Goal: Task Accomplishment & Management: Use online tool/utility

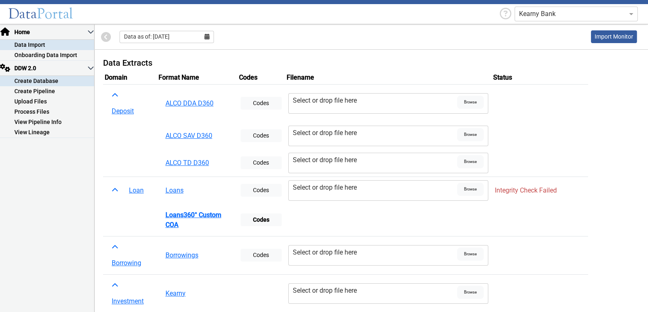
click at [43, 80] on link "Create Database" at bounding box center [47, 81] width 94 height 10
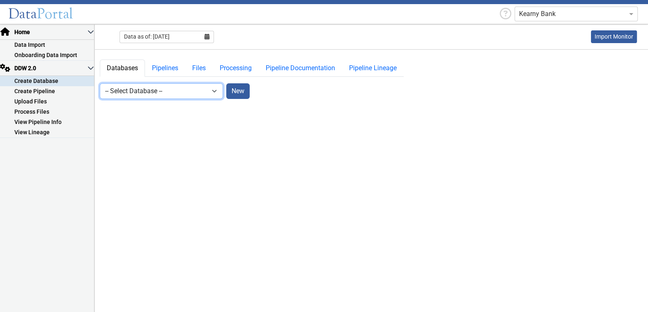
click at [158, 90] on select "-- Select Database -- DDW2_DENIS2_API_DEV DDW2_DENIS3_API_DEV DDW2_DENIS4_API_D…" at bounding box center [161, 91] width 123 height 16
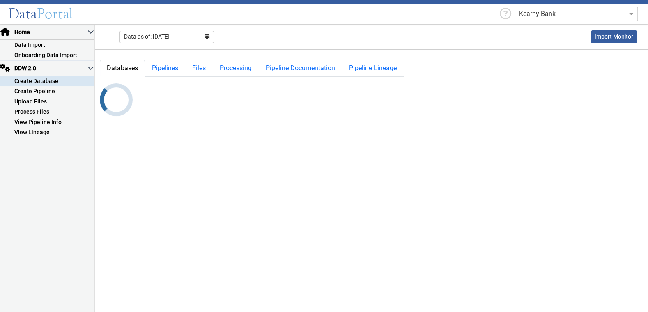
select select "7: Object"
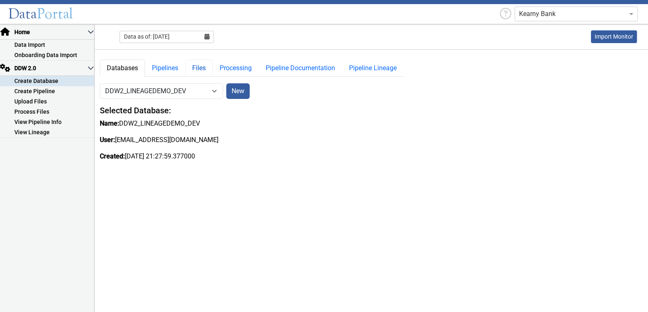
click at [199, 68] on link "Files" at bounding box center [198, 68] width 27 height 17
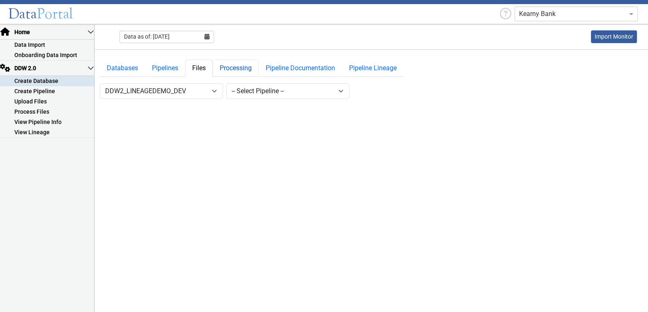
click at [229, 68] on link "Processing" at bounding box center [236, 68] width 46 height 17
click at [290, 91] on select "-- Select Target Table -- LOANS_LEANEAGE4 LOANS_LINEAGE3 LOANS_LINEAGE5 LOANS_L…" at bounding box center [287, 91] width 123 height 16
select select "2: Object"
click at [226, 83] on select "-- Select Target Table -- LOANS_LEANEAGE4 LOANS_LINEAGE3 LOANS_LINEAGE5 LOANS_L…" at bounding box center [287, 91] width 123 height 16
click at [202, 68] on link "Files" at bounding box center [198, 68] width 27 height 17
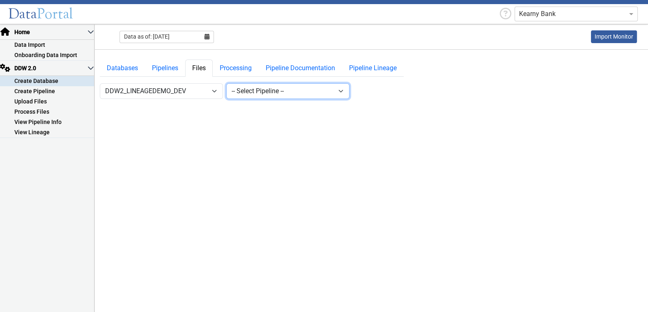
click at [255, 93] on select "-- Select Pipeline -- lineagedemo" at bounding box center [287, 91] width 123 height 16
click at [226, 83] on select "-- Select Pipeline -- lineagedemo" at bounding box center [287, 91] width 123 height 16
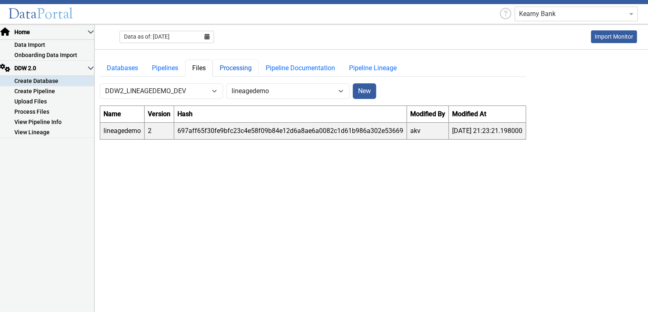
click at [247, 67] on link "Processing" at bounding box center [236, 68] width 46 height 17
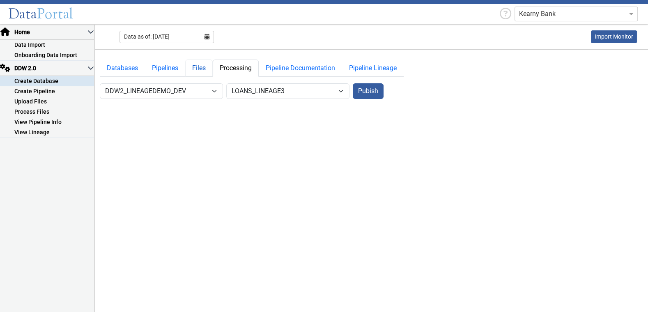
click at [198, 67] on link "Files" at bounding box center [198, 68] width 27 height 17
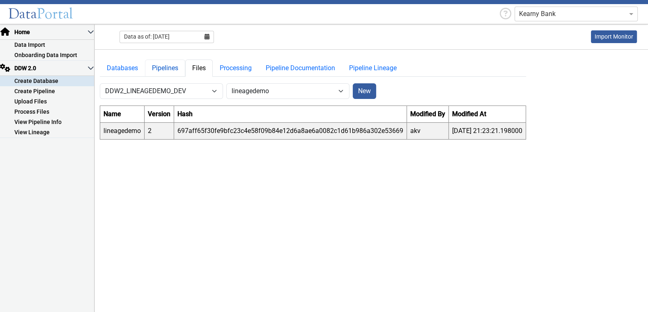
click at [174, 68] on link "Pipelines" at bounding box center [165, 68] width 40 height 17
click at [201, 69] on link "Files" at bounding box center [198, 68] width 27 height 17
click at [286, 90] on select "-- Select Pipeline -- lineagedemo" at bounding box center [287, 91] width 123 height 16
click at [226, 83] on select "-- Select Pipeline -- lineagedemo" at bounding box center [287, 91] width 123 height 16
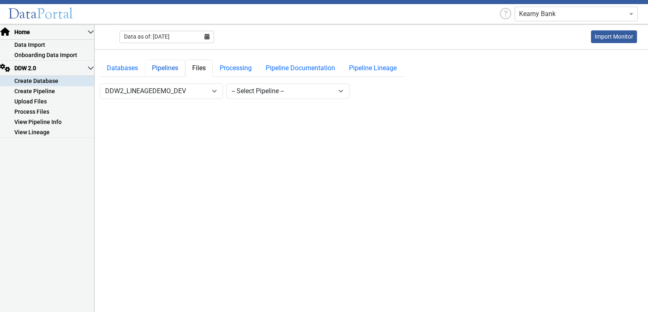
click at [173, 69] on link "Pipelines" at bounding box center [165, 68] width 40 height 17
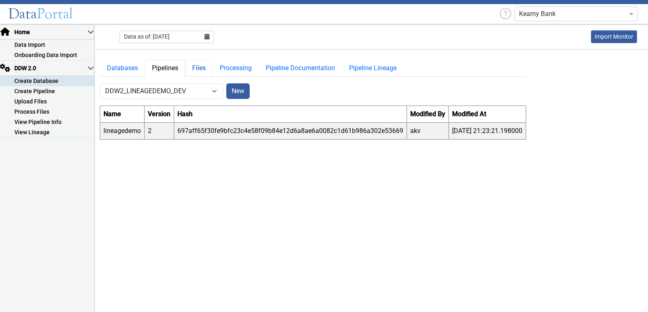
click at [198, 67] on link "Files" at bounding box center [198, 68] width 27 height 17
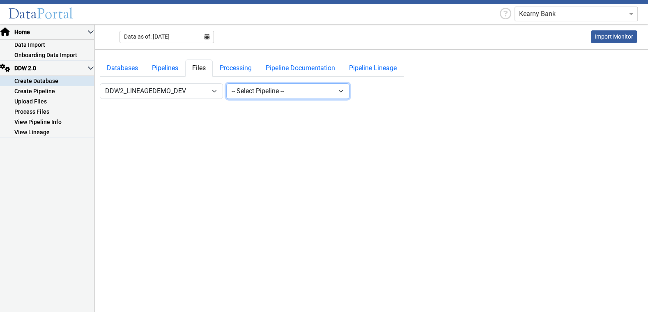
click at [264, 91] on select "-- Select Pipeline -- lineagedemo" at bounding box center [287, 91] width 123 height 16
select select "1: Object"
click at [226, 83] on select "-- Select Pipeline -- lineagedemo" at bounding box center [287, 91] width 123 height 16
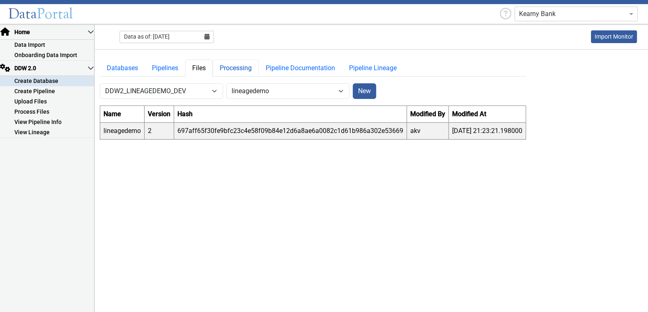
click at [240, 67] on link "Processing" at bounding box center [236, 68] width 46 height 17
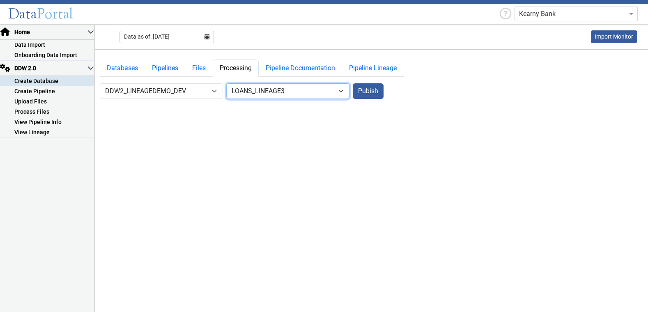
click at [265, 92] on select "-- Select Target Table -- LOANS_LEANEAGE4 LOANS_LINEAGE3 LOANS_LINEAGE5 LOANS_L…" at bounding box center [287, 91] width 123 height 16
click at [343, 91] on select "-- Select Target Table -- LOANS_LEANEAGE4 LOANS_LINEAGE3 LOANS_LINEAGE5 LOANS_L…" at bounding box center [287, 91] width 123 height 16
select select "5: Object"
click at [226, 83] on select "-- Select Target Table -- LOANS_LEANEAGE4 LOANS_LINEAGE3 LOANS_LINEAGE5 LOANS_L…" at bounding box center [287, 91] width 123 height 16
click at [369, 93] on button "Pubish" at bounding box center [368, 91] width 31 height 16
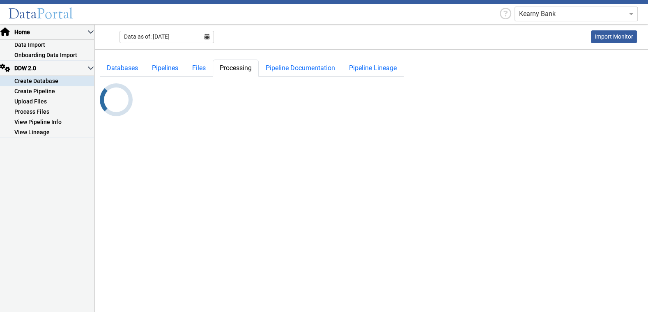
select select "7: Object"
select select "5: Object"
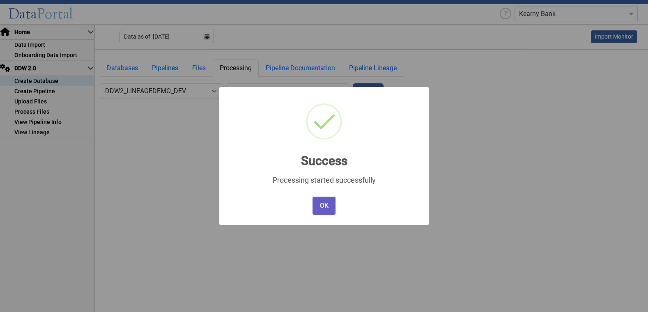
click at [327, 206] on button "OK" at bounding box center [323, 206] width 23 height 18
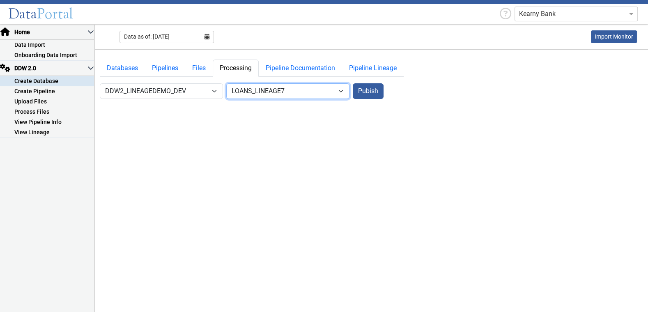
click at [338, 91] on select "-- Select Target Table -- LOANS_LEANEAGE4 LOANS_LINEAGE3 LOANS_LINEAGE5 LOANS_L…" at bounding box center [287, 91] width 123 height 16
click at [365, 90] on button "Pubish" at bounding box center [368, 91] width 31 height 16
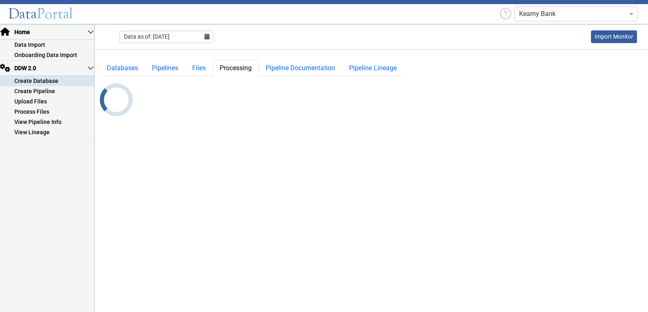
select select "7: Object"
select select "5: Object"
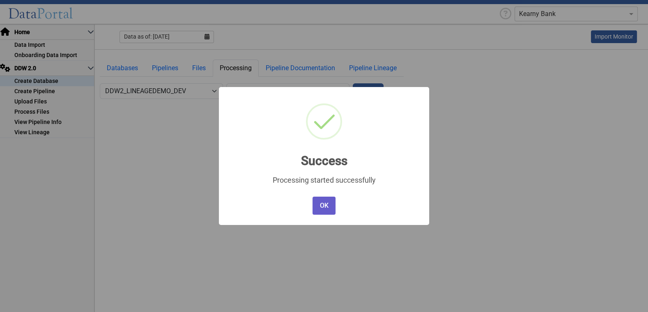
click at [327, 207] on button "OK" at bounding box center [323, 206] width 23 height 18
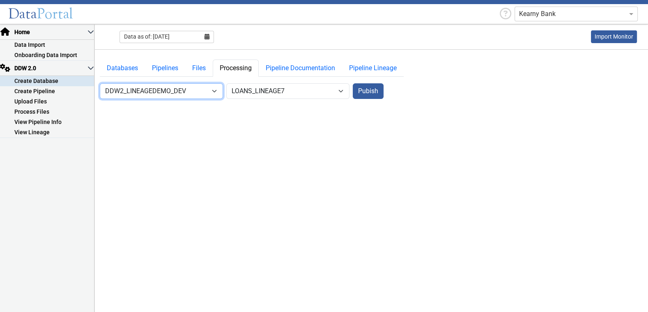
click at [212, 92] on select "-- Select Database -- DDW2_DENIS2_API_DEV DDW2_DENIS3_API_DEV DDW2_DENIS4_API_D…" at bounding box center [161, 91] width 123 height 16
click at [297, 66] on link "Pipeline Documentation" at bounding box center [300, 68] width 83 height 17
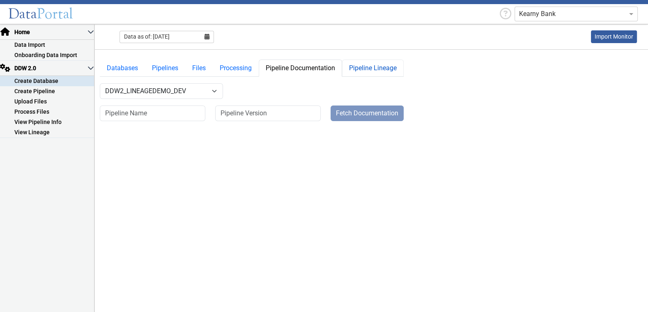
click at [379, 69] on link "Pipeline Lineage" at bounding box center [373, 68] width 62 height 17
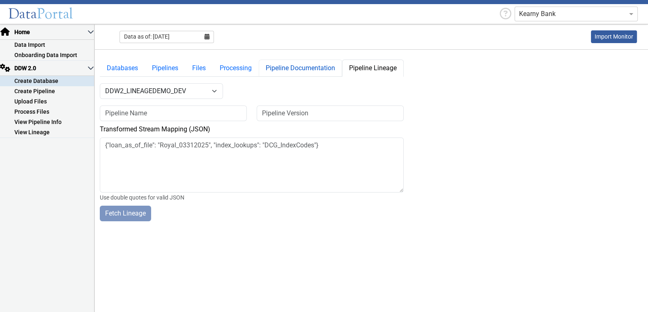
click at [307, 71] on link "Pipeline Documentation" at bounding box center [300, 68] width 83 height 17
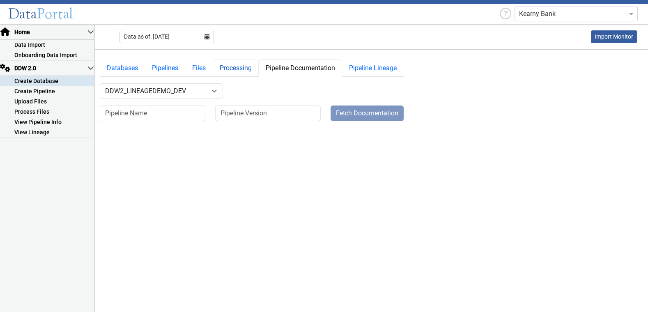
click at [239, 70] on link "Processing" at bounding box center [236, 68] width 46 height 17
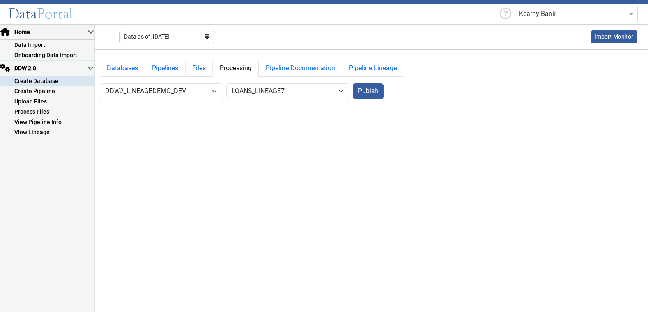
click at [200, 69] on link "Files" at bounding box center [198, 68] width 27 height 17
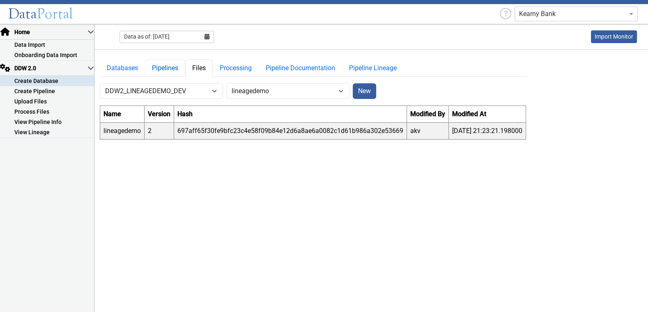
click at [166, 69] on link "Pipelines" at bounding box center [165, 68] width 40 height 17
click at [133, 68] on link "Databases" at bounding box center [122, 68] width 45 height 17
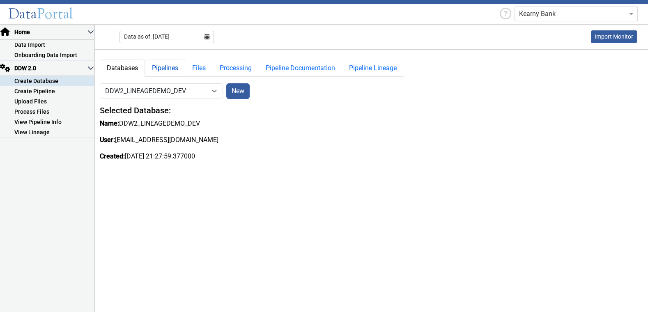
click at [164, 67] on link "Pipelines" at bounding box center [165, 68] width 40 height 17
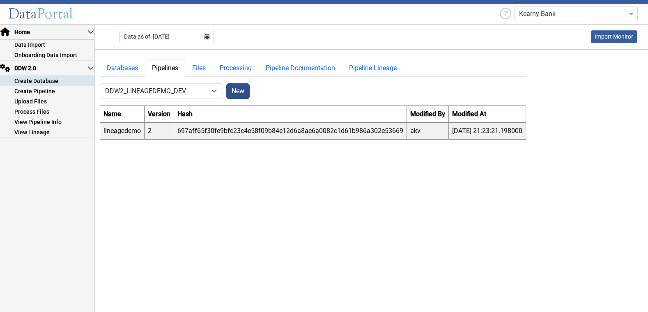
click at [246, 92] on button "New" at bounding box center [237, 91] width 23 height 16
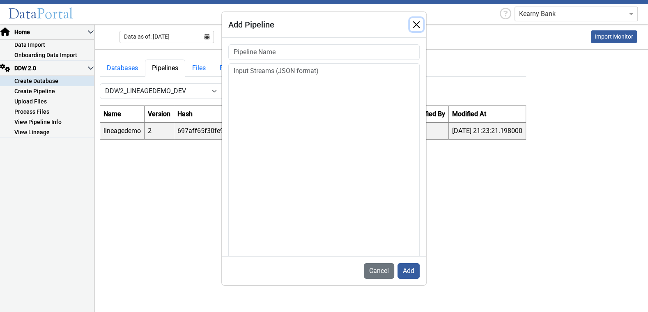
click at [418, 24] on button "button" at bounding box center [416, 24] width 13 height 13
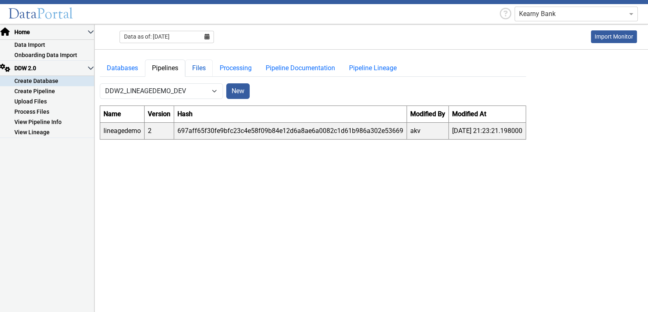
click at [200, 69] on link "Files" at bounding box center [198, 68] width 27 height 17
click at [238, 68] on link "Processing" at bounding box center [236, 68] width 46 height 17
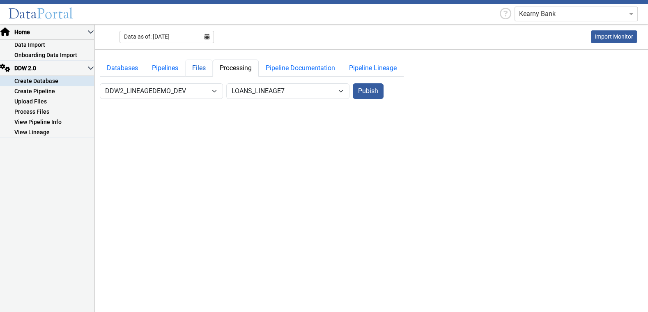
click at [195, 66] on link "Files" at bounding box center [198, 68] width 27 height 17
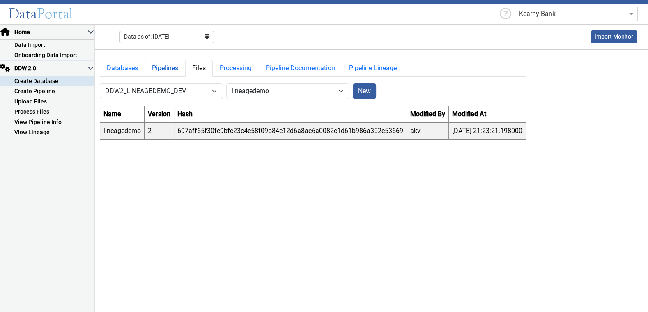
click at [172, 68] on link "Pipelines" at bounding box center [165, 68] width 40 height 17
click at [116, 68] on link "Databases" at bounding box center [122, 68] width 45 height 17
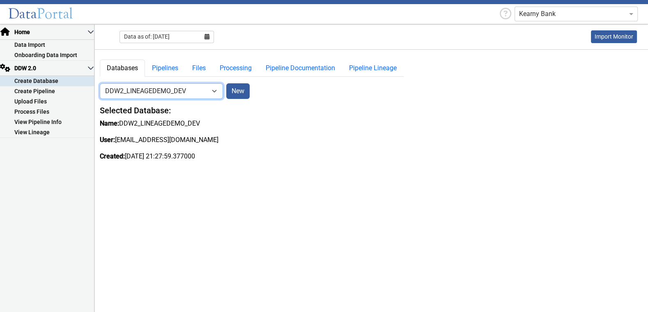
click at [215, 89] on select "-- Select Database -- DDW2_DENIS2_API_DEV DDW2_DENIS3_API_DEV DDW2_DENIS4_API_D…" at bounding box center [161, 91] width 123 height 16
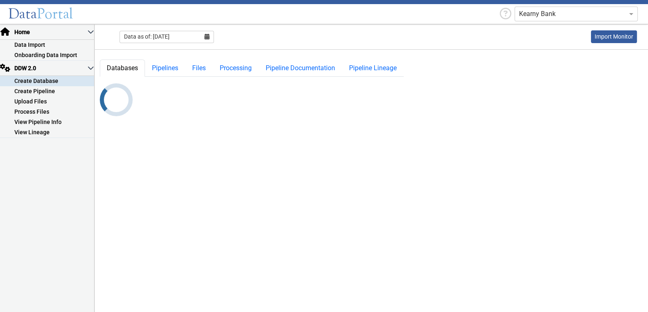
select select "10: Object"
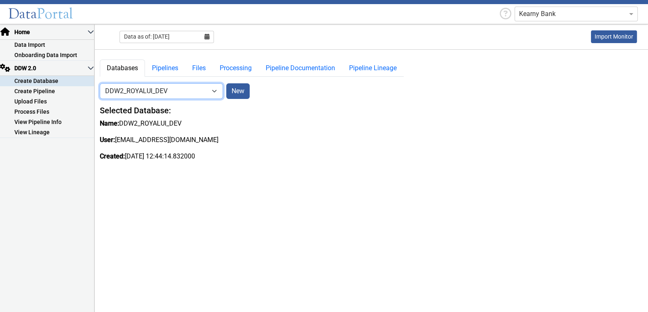
click at [181, 92] on select "-- Select Database -- DDW2_DENIS2_API_DEV DDW2_DENIS3_API_DEV DDW2_DENIS4_API_D…" at bounding box center [161, 91] width 123 height 16
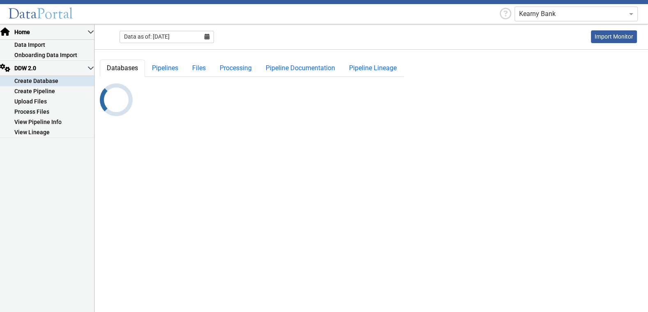
select select "6: Object"
select select
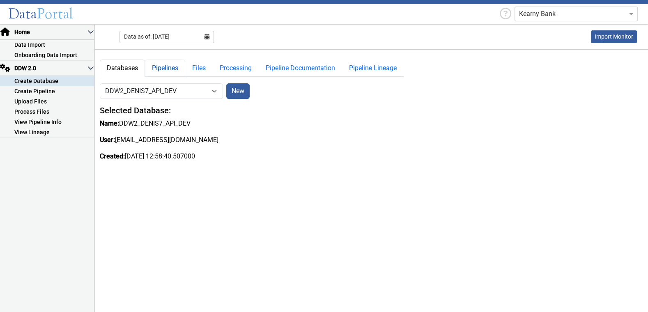
click at [170, 68] on link "Pipelines" at bounding box center [165, 68] width 40 height 17
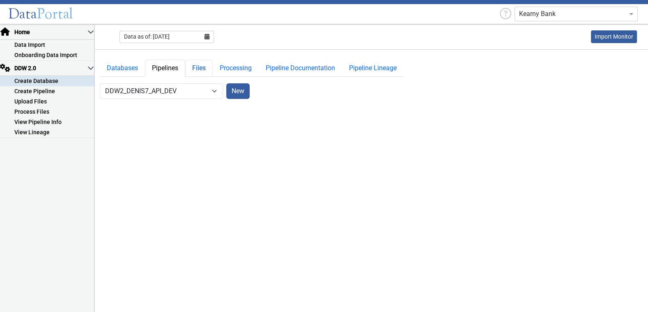
click at [205, 69] on link "Files" at bounding box center [198, 68] width 27 height 17
click at [176, 66] on link "Pipelines" at bounding box center [165, 68] width 40 height 17
click at [195, 90] on select "-- Select Database -- DDW2_DENIS2_API_DEV DDW2_DENIS3_API_DEV DDW2_DENIS4_API_D…" at bounding box center [161, 91] width 123 height 16
select select "10: Object"
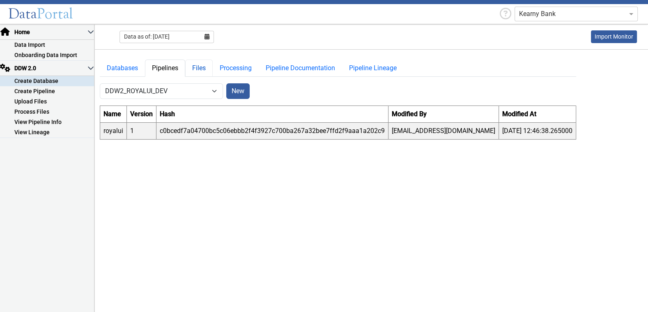
click at [204, 73] on link "Files" at bounding box center [198, 68] width 27 height 17
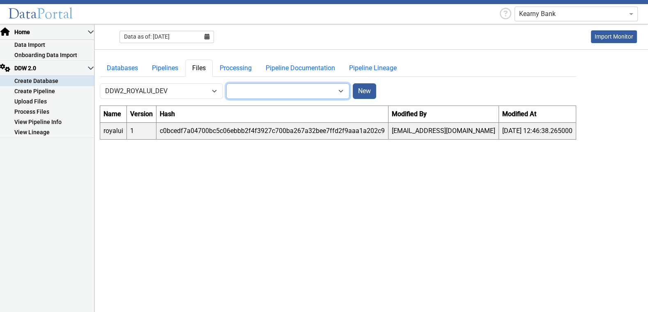
click at [341, 91] on select "-- Select Pipeline -- royalui" at bounding box center [287, 91] width 123 height 16
click at [226, 83] on select "-- Select Pipeline -- royalui" at bounding box center [287, 91] width 123 height 16
click at [173, 70] on link "Pipelines" at bounding box center [165, 68] width 40 height 17
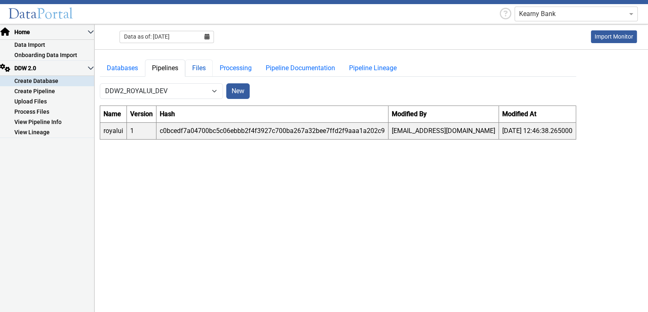
click at [197, 69] on link "Files" at bounding box center [198, 68] width 27 height 17
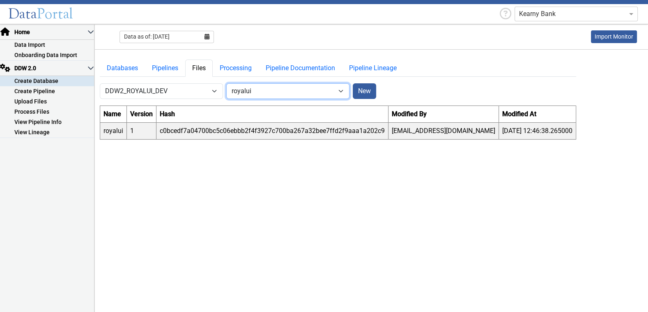
click at [295, 89] on select "-- Select Pipeline -- royalui" at bounding box center [287, 91] width 123 height 16
click at [226, 83] on select "-- Select Pipeline -- royalui" at bounding box center [287, 91] width 123 height 16
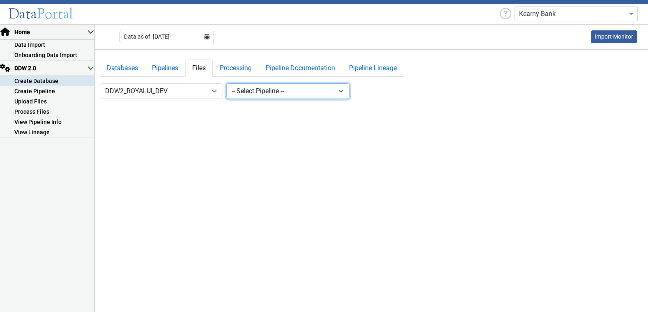
click at [290, 95] on select "-- Select Pipeline -- royalui" at bounding box center [287, 91] width 123 height 16
select select "1: Object"
click at [226, 83] on select "-- Select Pipeline -- royalui" at bounding box center [287, 91] width 123 height 16
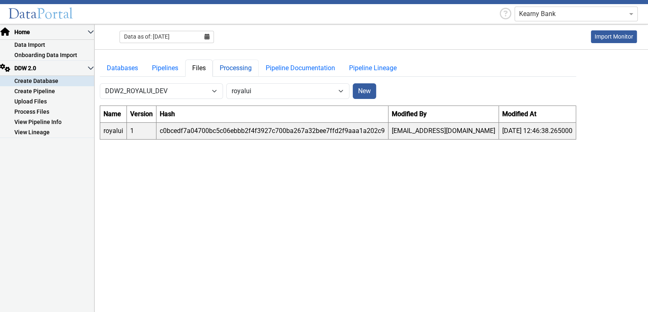
click at [242, 68] on link "Processing" at bounding box center [236, 68] width 46 height 17
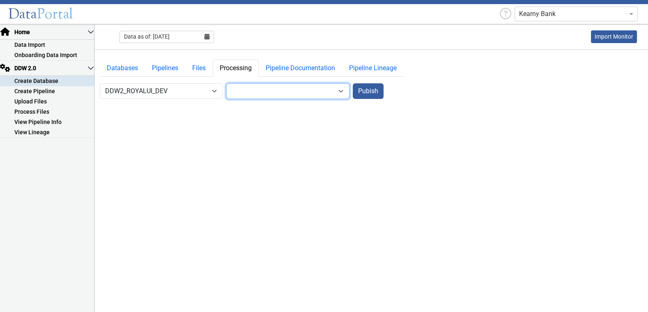
click at [319, 92] on select "-- Select Target Table --" at bounding box center [287, 91] width 123 height 16
click at [126, 66] on link "Databases" at bounding box center [122, 68] width 45 height 17
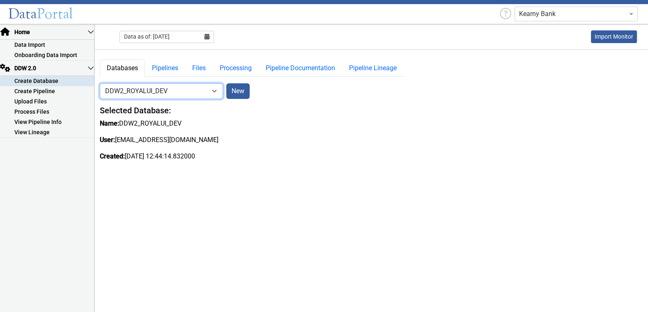
click at [142, 92] on select "-- Select Database -- DDW2_DENIS2_API_DEV DDW2_DENIS3_API_DEV DDW2_DENIS4_API_D…" at bounding box center [161, 91] width 123 height 16
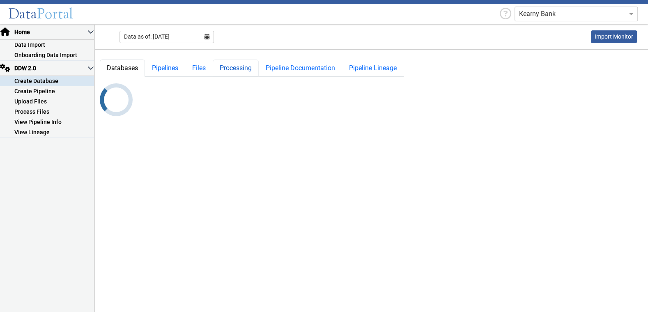
select select "7: Object"
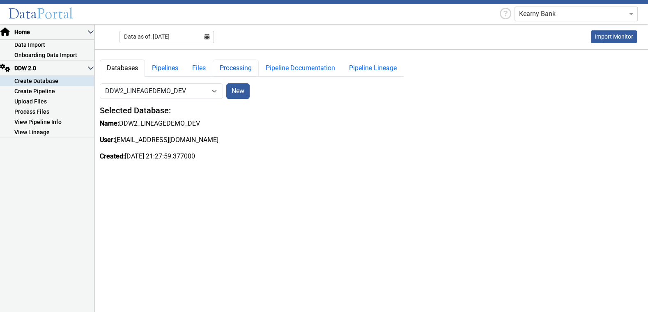
click at [232, 68] on link "Processing" at bounding box center [236, 68] width 46 height 17
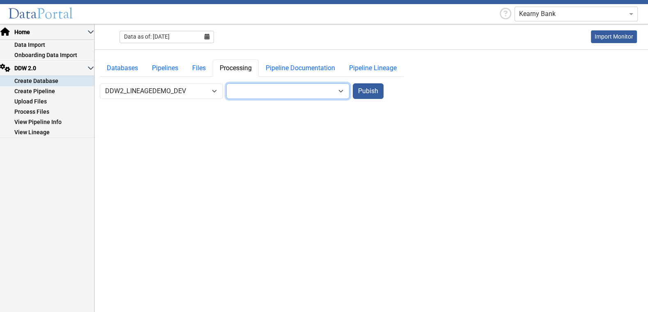
click at [256, 87] on select "-- Select Target Table -- LOANS_LEANEAGE4 LOANS_LINEAGE3 LOANS_LINEAGE5 LOANS_L…" at bounding box center [287, 91] width 123 height 16
click at [317, 92] on select "-- Select Target Table -- LOANS_LEANEAGE4 LOANS_LINEAGE3 LOANS_LINEAGE5 LOANS_L…" at bounding box center [287, 91] width 123 height 16
click at [226, 83] on select "-- Select Target Table -- LOANS_LEANEAGE4 LOANS_LINEAGE3 LOANS_LINEAGE5 LOANS_L…" at bounding box center [287, 91] width 123 height 16
click at [334, 90] on select "-- Select Target Table -- LOANS_LEANEAGE4 LOANS_LINEAGE3 LOANS_LINEAGE5 LOANS_L…" at bounding box center [287, 91] width 123 height 16
click at [226, 83] on select "-- Select Target Table -- LOANS_LEANEAGE4 LOANS_LINEAGE3 LOANS_LINEAGE5 LOANS_L…" at bounding box center [287, 91] width 123 height 16
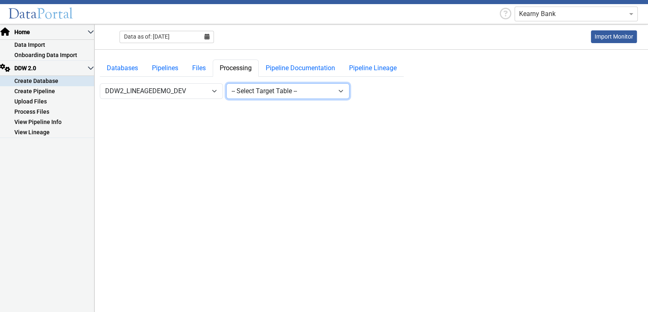
click at [325, 94] on select "-- Select Target Table -- LOANS_LEANEAGE4 LOANS_LINEAGE3 LOANS_LINEAGE5 LOANS_L…" at bounding box center [287, 91] width 123 height 16
click at [226, 83] on select "-- Select Target Table -- LOANS_LEANEAGE4 LOANS_LINEAGE3 LOANS_LINEAGE5 LOANS_L…" at bounding box center [287, 91] width 123 height 16
click at [318, 89] on select "-- Select Target Table -- LOANS_LEANEAGE4 LOANS_LINEAGE3 LOANS_LINEAGE5 LOANS_L…" at bounding box center [287, 91] width 123 height 16
click at [226, 83] on select "-- Select Target Table -- LOANS_LEANEAGE4 LOANS_LINEAGE3 LOANS_LINEAGE5 LOANS_L…" at bounding box center [287, 91] width 123 height 16
click at [201, 64] on link "Files" at bounding box center [198, 68] width 27 height 17
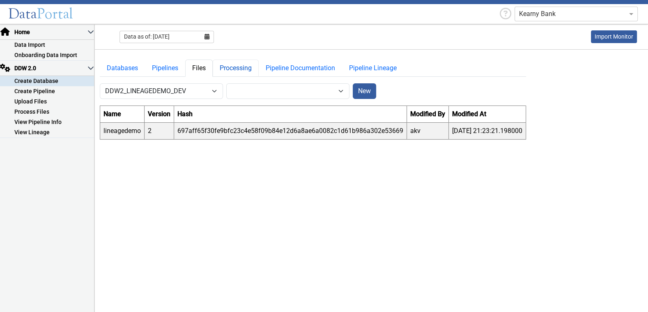
click at [237, 64] on link "Processing" at bounding box center [236, 68] width 46 height 17
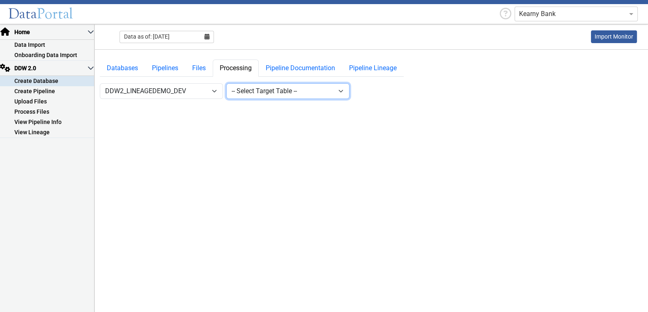
click at [266, 93] on select "-- Select Target Table -- LOANS_LEANEAGE4 LOANS_LINEAGE3 LOANS_LINEAGE5 LOANS_L…" at bounding box center [287, 91] width 123 height 16
select select "2: Object"
click at [226, 83] on select "-- Select Target Table -- LOANS_LEANEAGE4 LOANS_LINEAGE3 LOANS_LINEAGE5 LOANS_L…" at bounding box center [287, 91] width 123 height 16
click at [197, 69] on link "Files" at bounding box center [198, 68] width 27 height 17
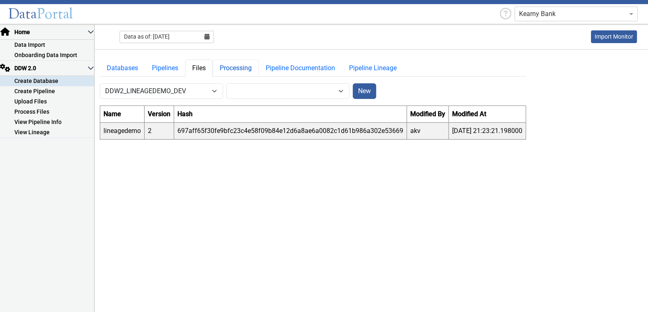
click at [227, 68] on link "Processing" at bounding box center [236, 68] width 46 height 17
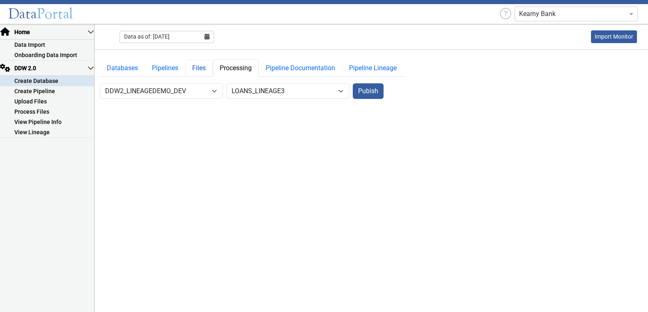
click at [199, 66] on link "Files" at bounding box center [198, 68] width 27 height 17
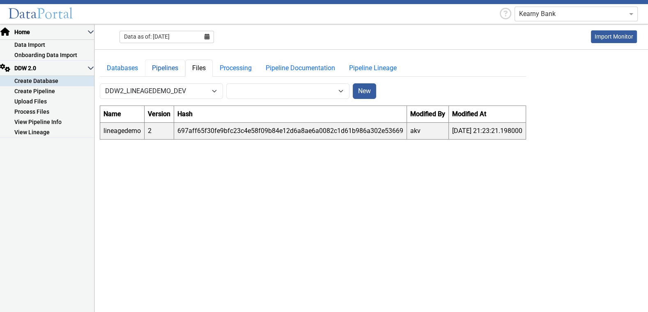
click at [169, 70] on link "Pipelines" at bounding box center [165, 68] width 40 height 17
click at [197, 67] on link "Files" at bounding box center [198, 68] width 27 height 17
click at [172, 70] on link "Pipelines" at bounding box center [165, 68] width 40 height 17
click at [200, 67] on link "Files" at bounding box center [198, 68] width 27 height 17
click at [172, 68] on link "Pipelines" at bounding box center [165, 68] width 40 height 17
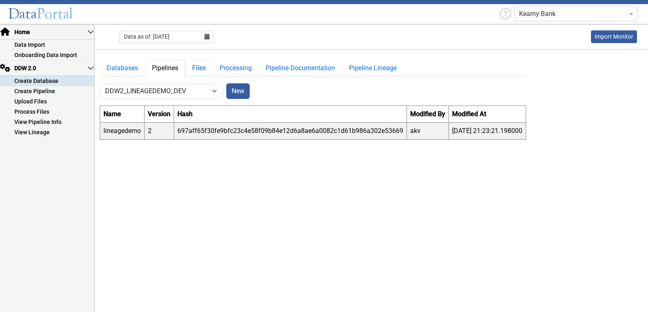
click at [204, 72] on link "Files" at bounding box center [198, 68] width 27 height 17
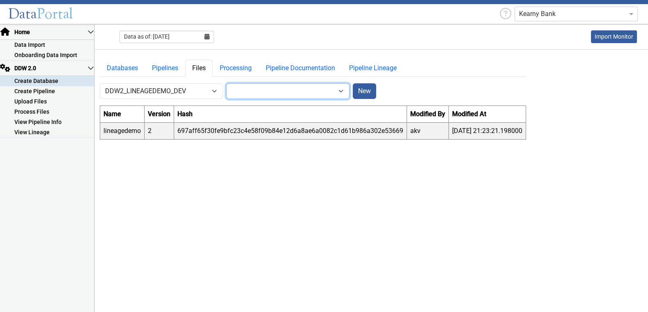
click at [339, 94] on select "-- Select Pipeline -- lineagedemo" at bounding box center [287, 91] width 123 height 16
click at [339, 87] on select "-- Select Pipeline -- lineagedemo" at bounding box center [287, 91] width 123 height 16
click at [226, 83] on select "-- Select Pipeline -- lineagedemo" at bounding box center [287, 91] width 123 height 16
click at [341, 92] on select "-- Select Pipeline -- lineagedemo" at bounding box center [287, 91] width 123 height 16
select select "0: null"
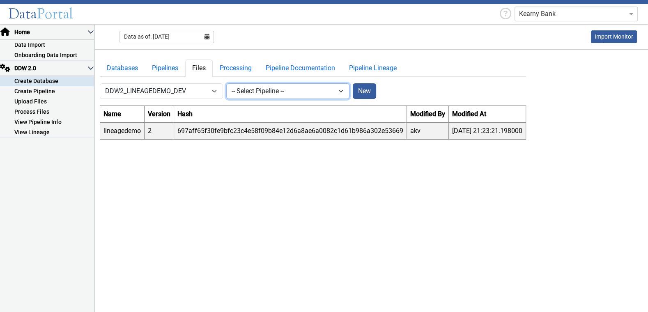
click at [226, 83] on select "-- Select Pipeline -- lineagedemo" at bounding box center [287, 91] width 123 height 16
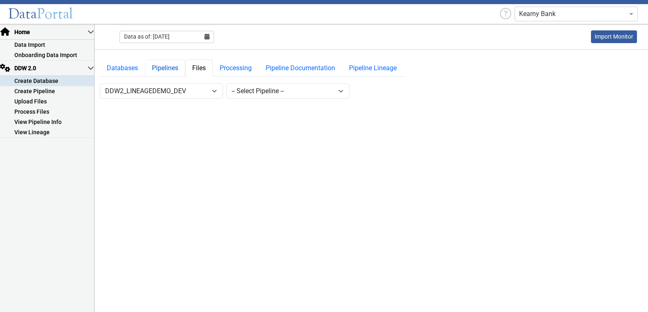
click at [174, 69] on link "Pipelines" at bounding box center [165, 68] width 40 height 17
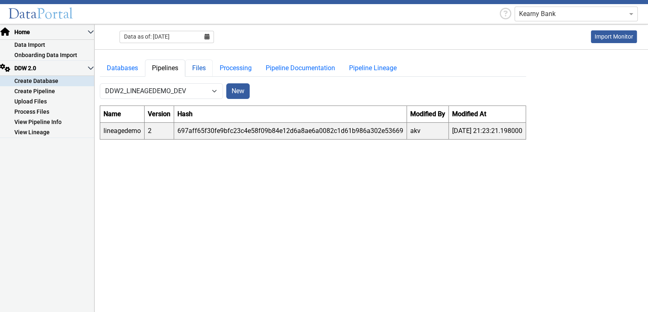
click at [199, 69] on link "Files" at bounding box center [198, 68] width 27 height 17
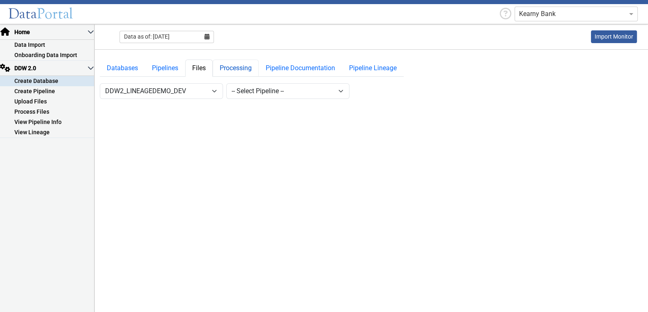
click at [243, 65] on link "Processing" at bounding box center [236, 68] width 46 height 17
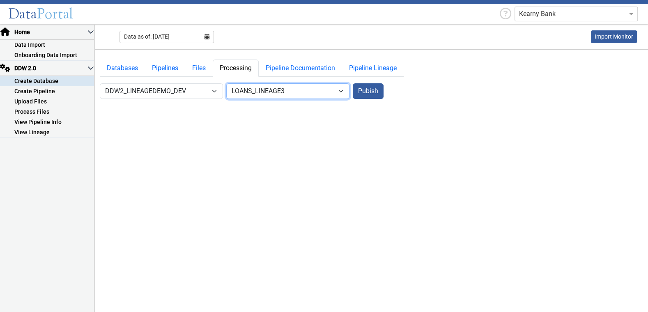
click at [288, 91] on select "-- Select Target Table -- LOANS_LEANEAGE4 LOANS_LINEAGE3 LOANS_LINEAGE5 LOANS_L…" at bounding box center [287, 91] width 123 height 16
click at [198, 69] on link "Files" at bounding box center [198, 68] width 27 height 17
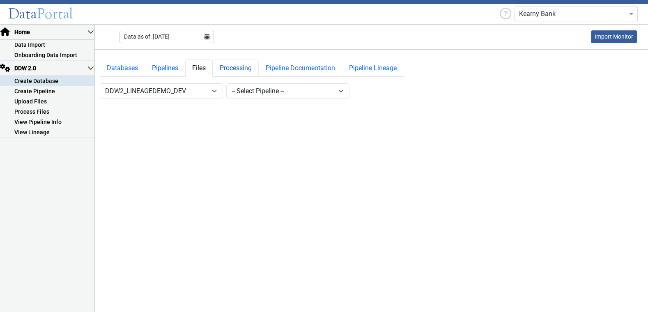
click at [230, 72] on link "Processing" at bounding box center [236, 68] width 46 height 17
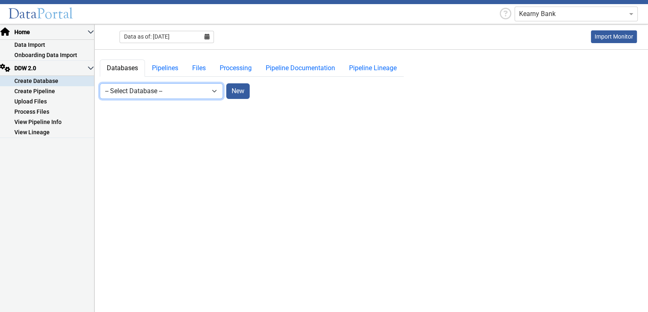
click at [161, 93] on select "-- Select Database -- DDW2_DENIS2_API_DEV DDW2_DENIS3_API_DEV DDW2_DENIS4_API_D…" at bounding box center [161, 91] width 123 height 16
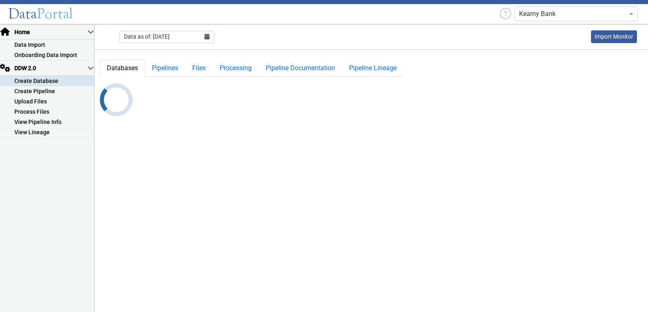
select select "7: Object"
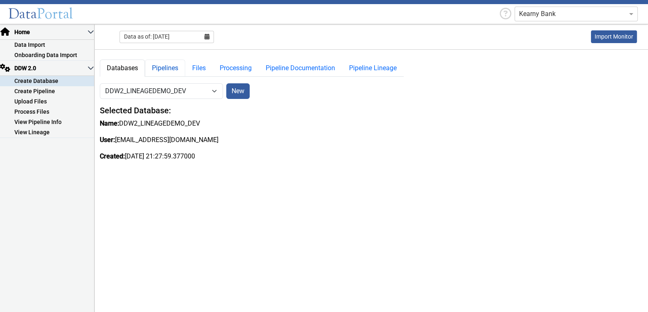
click at [169, 69] on link "Pipelines" at bounding box center [165, 68] width 40 height 17
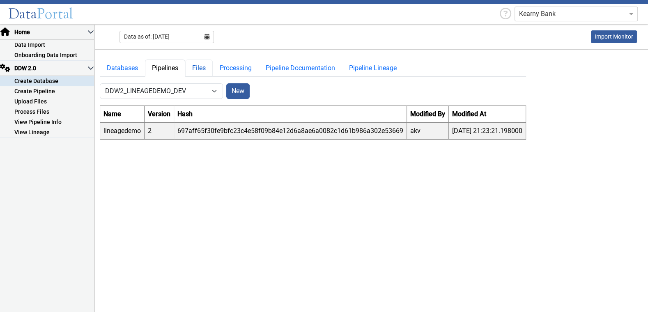
click at [200, 70] on link "Files" at bounding box center [198, 68] width 27 height 17
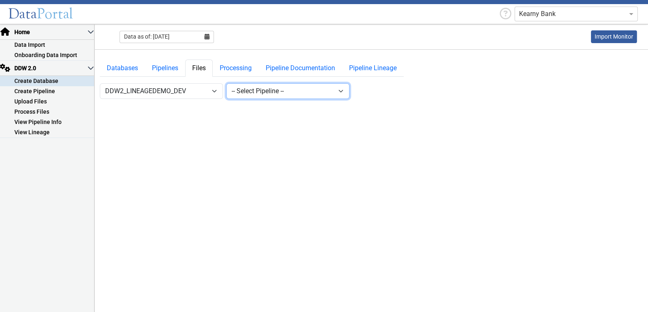
click at [275, 91] on select "-- Select Pipeline -- lineagedemo" at bounding box center [287, 91] width 123 height 16
select select "1: Object"
click at [226, 83] on select "-- Select Pipeline -- lineagedemo" at bounding box center [287, 91] width 123 height 16
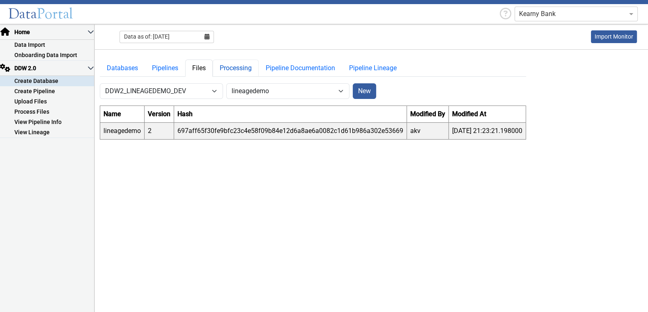
click at [247, 67] on link "Processing" at bounding box center [236, 68] width 46 height 17
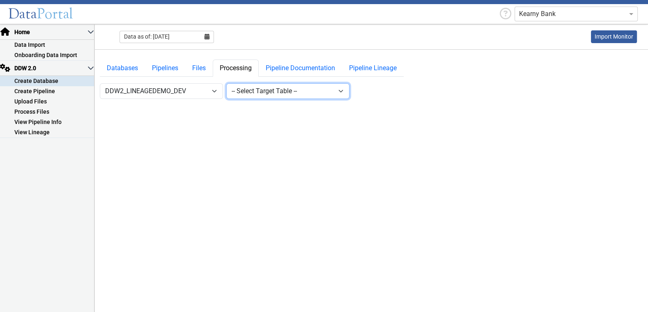
click at [299, 91] on select "-- Select Target Table -- LOANS_LEANEAGE4 LOANS_LINEAGE3 LOANS_LINEAGE5 LOANS_L…" at bounding box center [287, 91] width 123 height 16
select select "3: Object"
click at [226, 83] on select "-- Select Target Table -- LOANS_LEANEAGE4 LOANS_LINEAGE3 LOANS_LINEAGE5 LOANS_L…" at bounding box center [287, 91] width 123 height 16
click at [368, 90] on button "Pubish" at bounding box center [368, 91] width 31 height 16
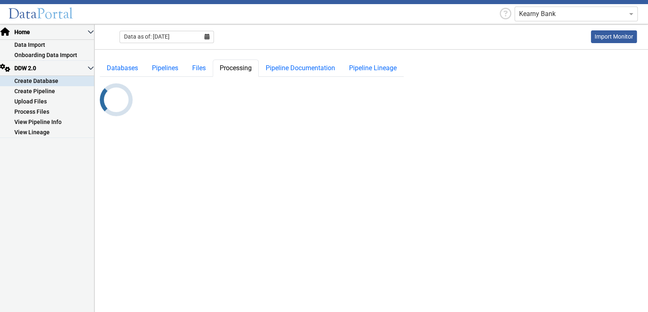
select select "7: Object"
select select "3: Object"
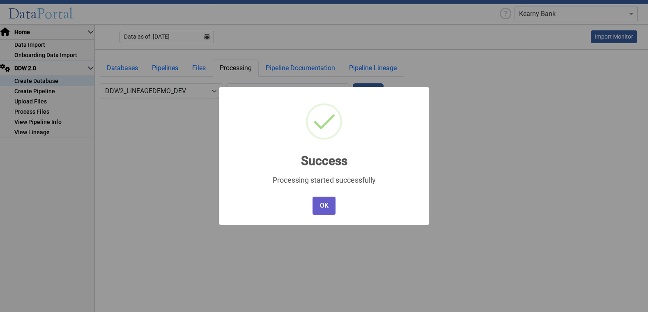
click at [324, 206] on button "OK" at bounding box center [323, 206] width 23 height 18
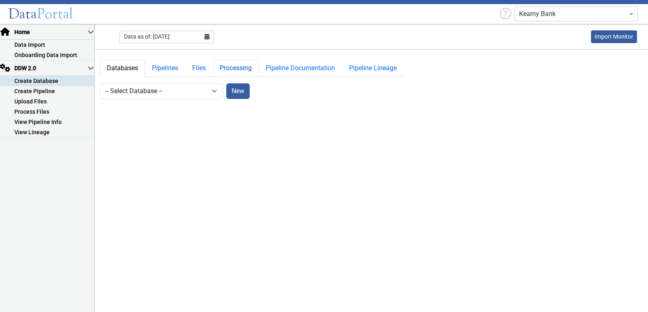
click at [228, 73] on link "Processing" at bounding box center [236, 68] width 46 height 17
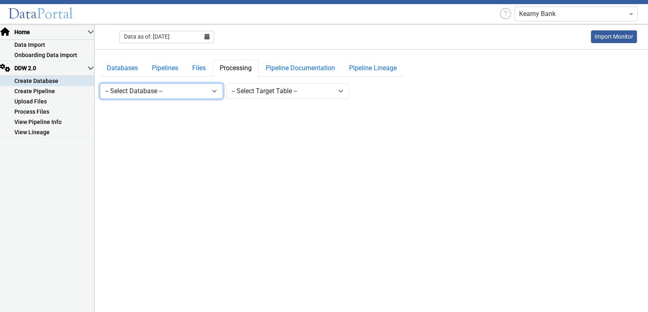
click at [213, 93] on select "-- Select Database -- DDW2_DENIS2_API_DEV DDW2_DENIS3_API_DEV DDW2_DENIS4_API_D…" at bounding box center [161, 91] width 123 height 16
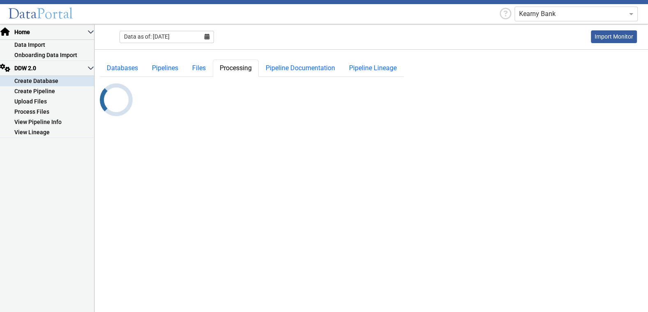
select select "7: Object"
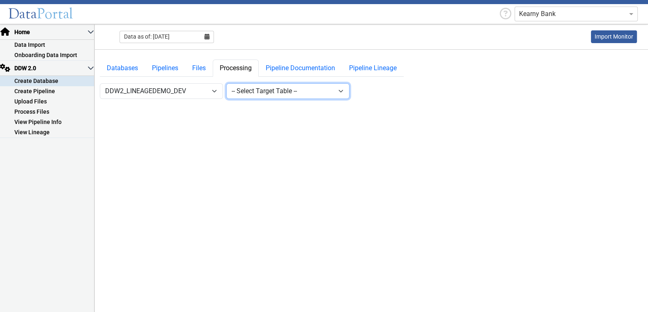
click at [309, 95] on select "-- Select Target Table -- LOANS_LEANEAGE4 LOANS_LINEAGE3 LOANS_LINEAGE5 LOANS_L…" at bounding box center [287, 91] width 123 height 16
select select "4: Object"
click at [226, 83] on select "-- Select Target Table -- LOANS_LEANEAGE4 LOANS_LINEAGE3 LOANS_LINEAGE5 LOANS_L…" at bounding box center [287, 91] width 123 height 16
click at [366, 92] on button "Pubish" at bounding box center [368, 91] width 31 height 16
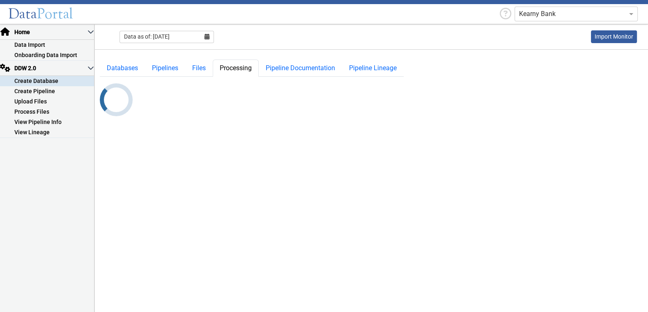
select select "7: Object"
select select "4: Object"
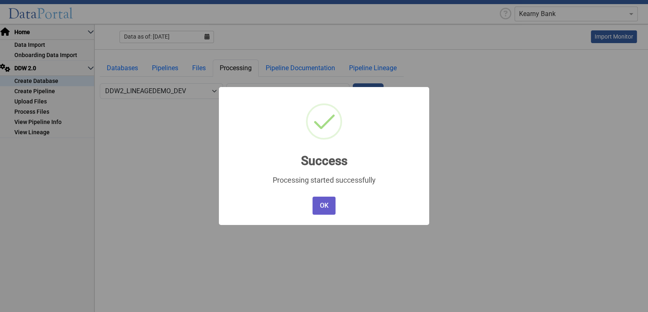
click at [327, 206] on button "OK" at bounding box center [323, 206] width 23 height 18
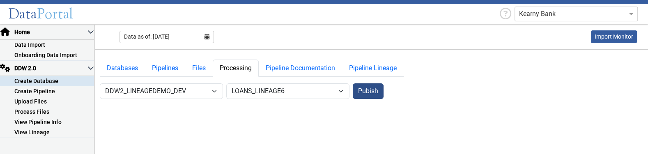
click at [371, 89] on button "Pubish" at bounding box center [368, 91] width 31 height 16
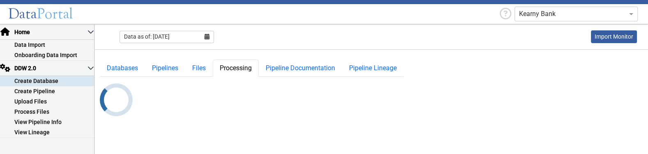
select select "7: Object"
select select "4: Object"
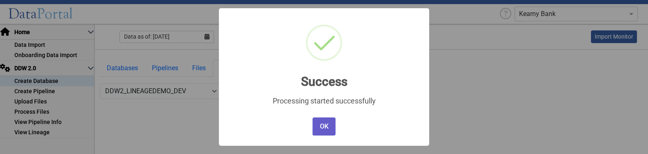
click at [322, 126] on button "OK" at bounding box center [323, 126] width 23 height 18
